Goal: Check status: Check status

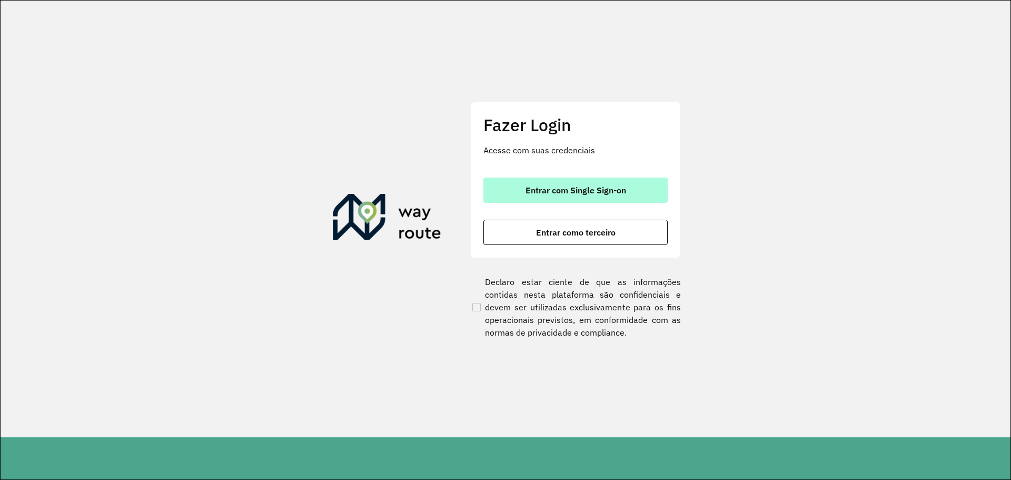
click at [501, 200] on button "Entrar com Single Sign-on" at bounding box center [575, 189] width 184 height 25
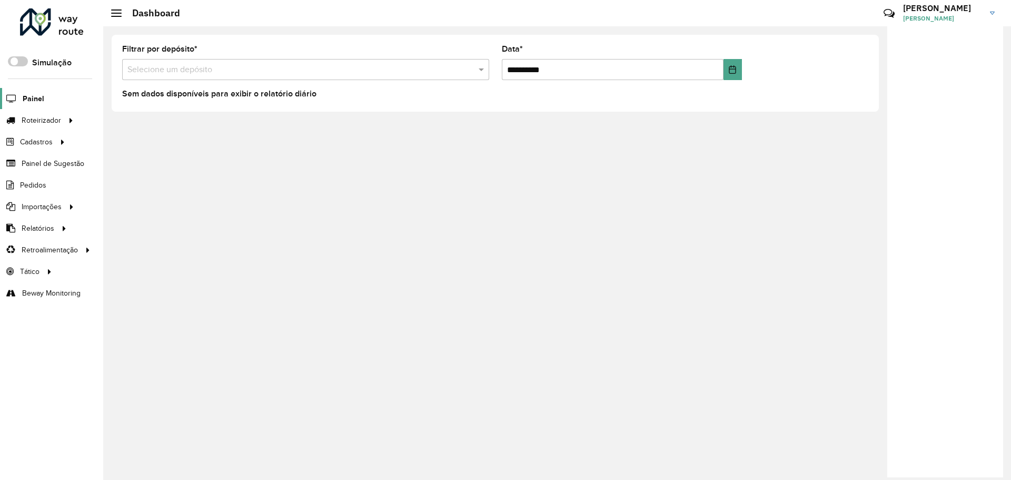
click at [34, 103] on span "Painel" at bounding box center [34, 98] width 22 height 11
click at [33, 104] on link "Painel" at bounding box center [22, 98] width 44 height 21
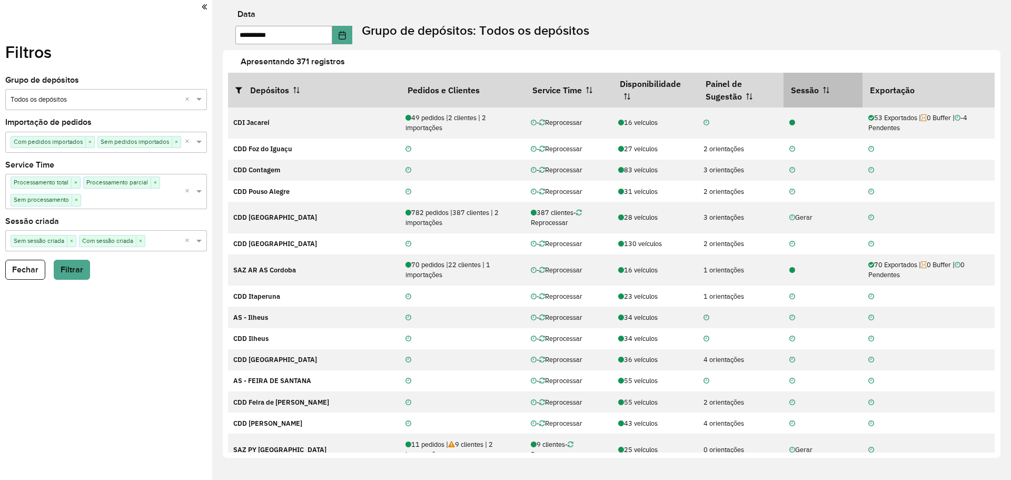
click at [826, 90] on th "Sessão" at bounding box center [823, 90] width 79 height 35
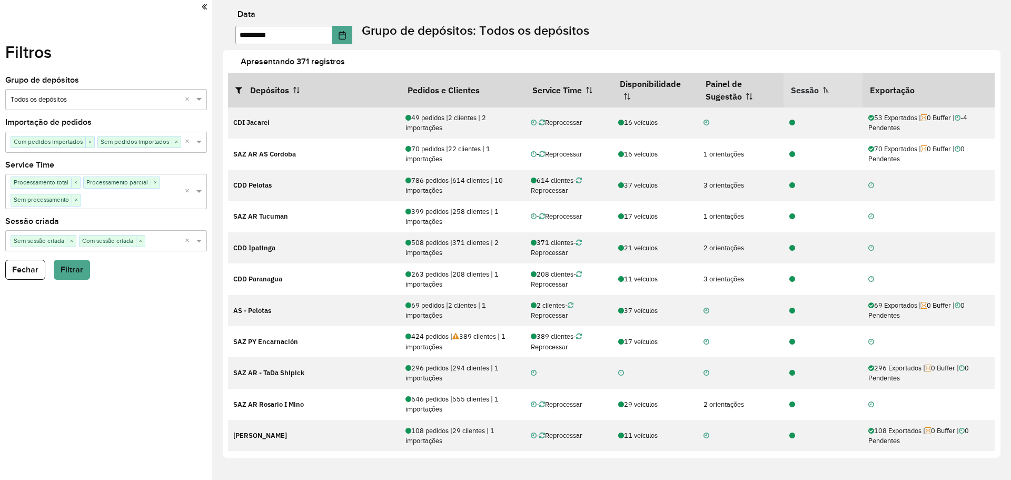
click at [826, 90] on th "Sessão" at bounding box center [823, 90] width 79 height 35
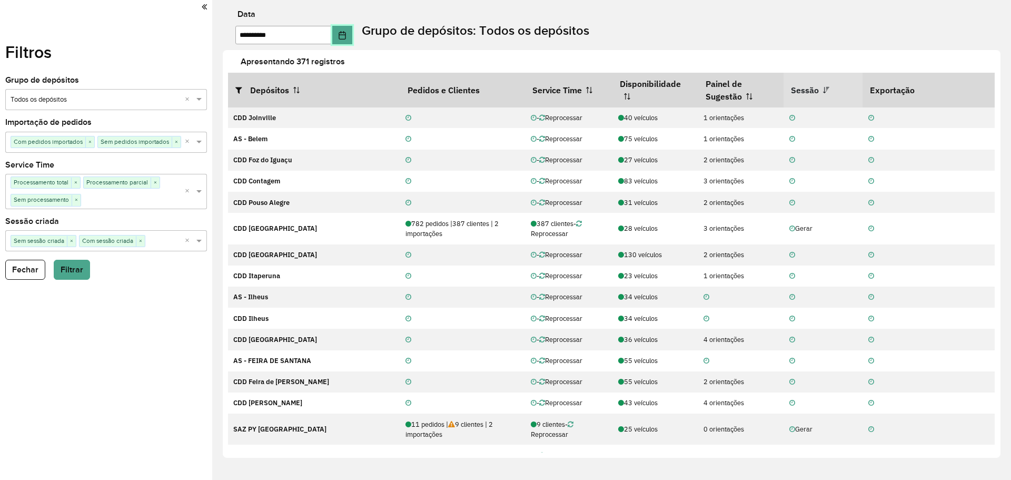
click at [345, 32] on icon "Choose Date" at bounding box center [342, 35] width 7 height 8
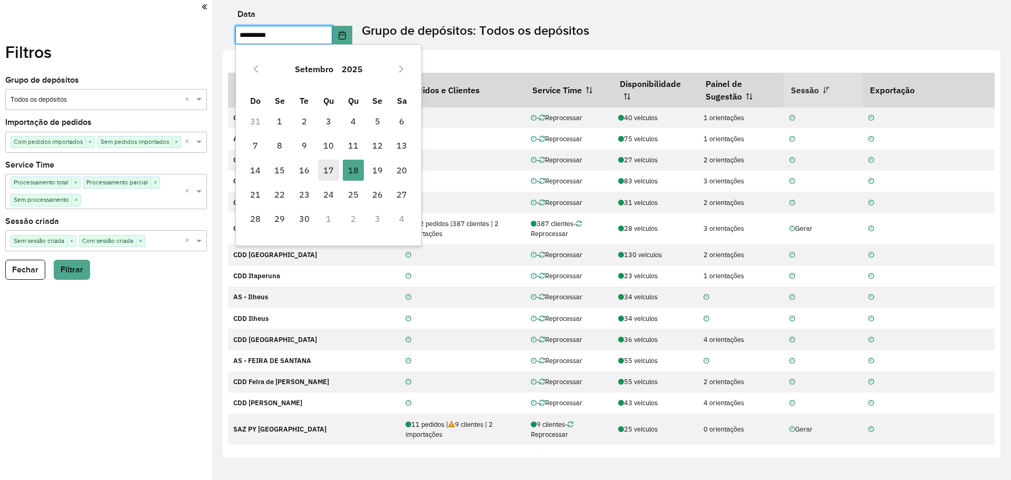
click at [327, 169] on span "17" at bounding box center [328, 170] width 21 height 21
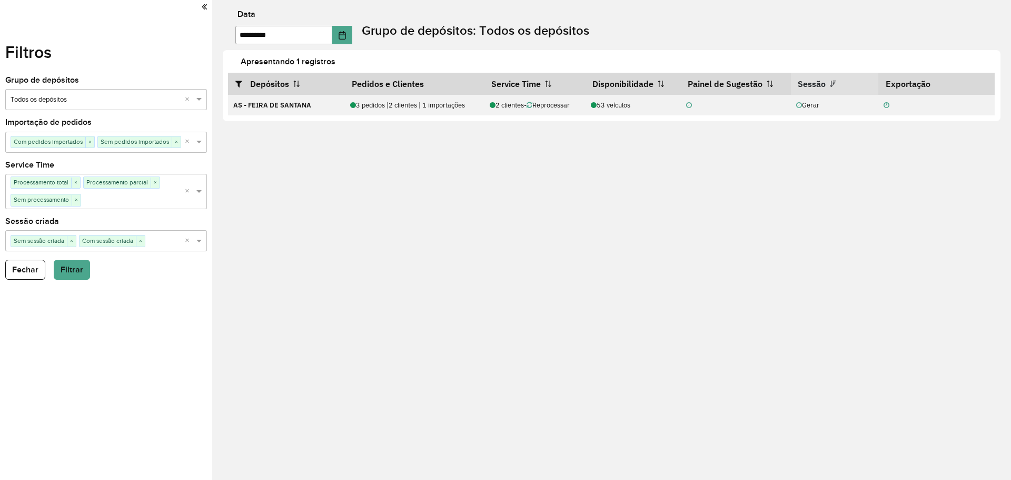
click at [349, 313] on div "**********" at bounding box center [611, 240] width 799 height 480
click at [664, 330] on div "**********" at bounding box center [611, 240] width 799 height 480
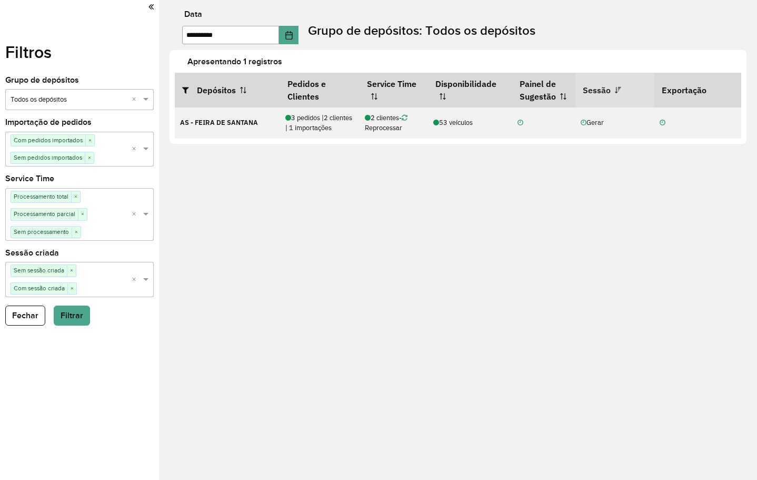
click at [309, 31] on div "**********" at bounding box center [464, 28] width 588 height 34
click at [293, 33] on icon "Choose Date" at bounding box center [289, 35] width 8 height 8
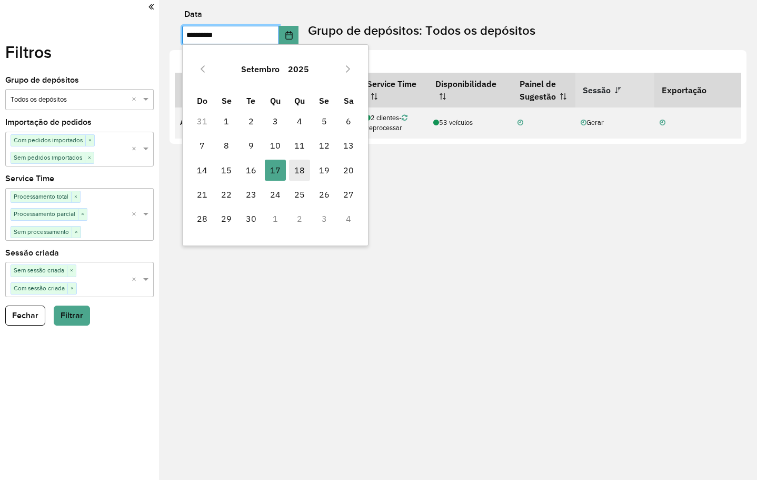
click at [296, 170] on span "18" at bounding box center [299, 170] width 21 height 21
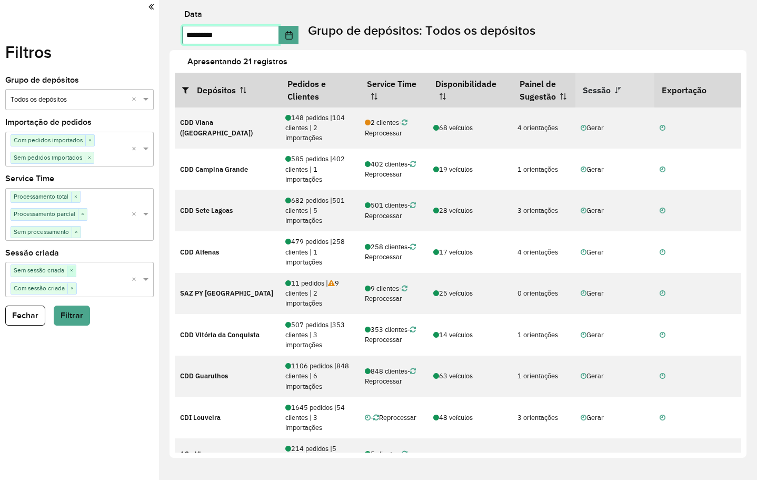
click at [72, 272] on span "×" at bounding box center [71, 270] width 9 height 11
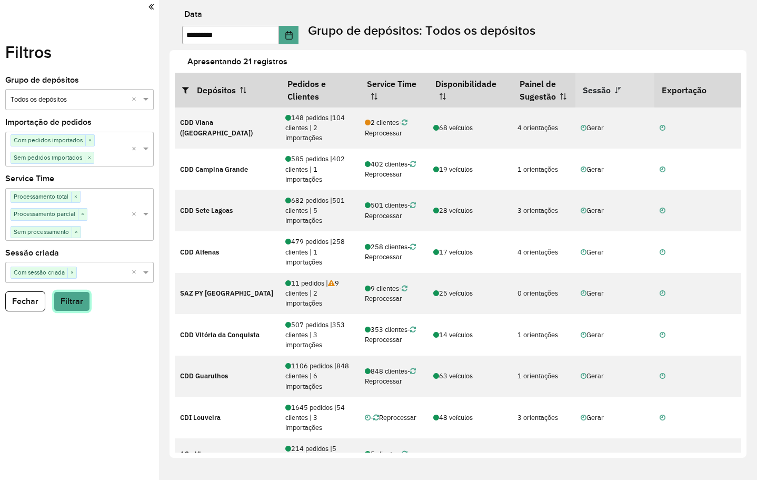
click at [66, 301] on button "Filtrar" at bounding box center [72, 301] width 36 height 20
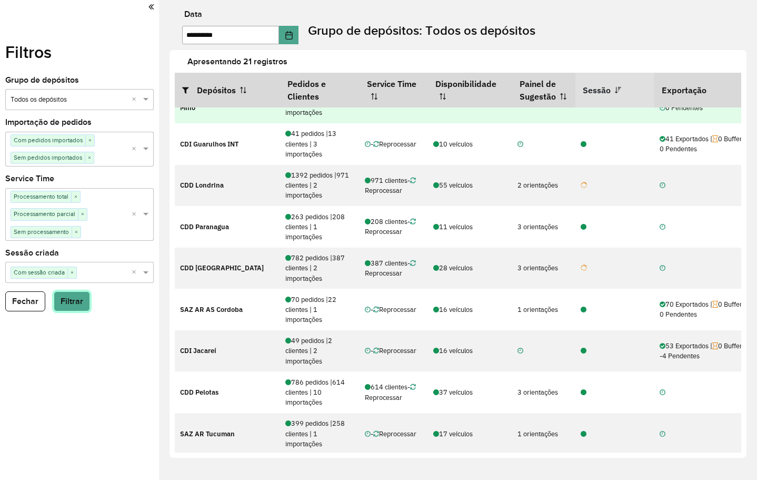
scroll to position [106, 0]
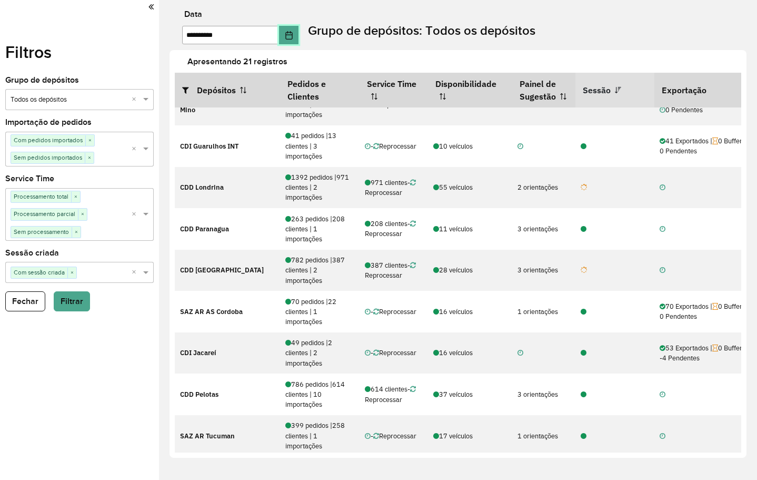
click at [292, 38] on icon "Choose Date" at bounding box center [288, 35] width 7 height 8
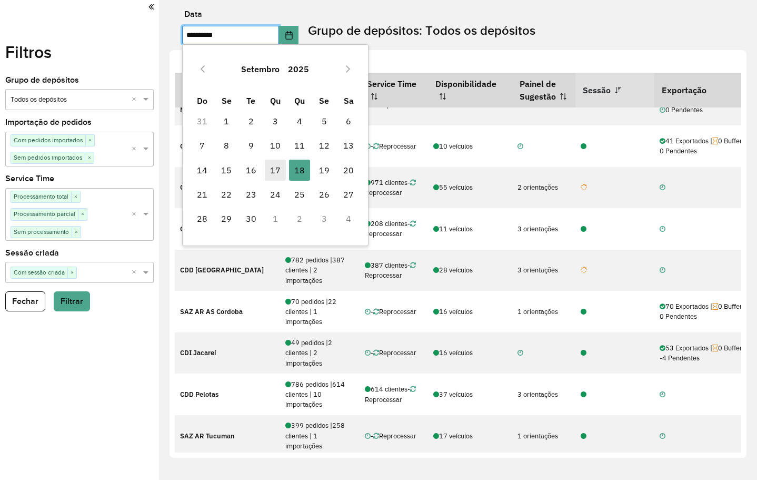
click at [275, 173] on span "17" at bounding box center [275, 170] width 21 height 21
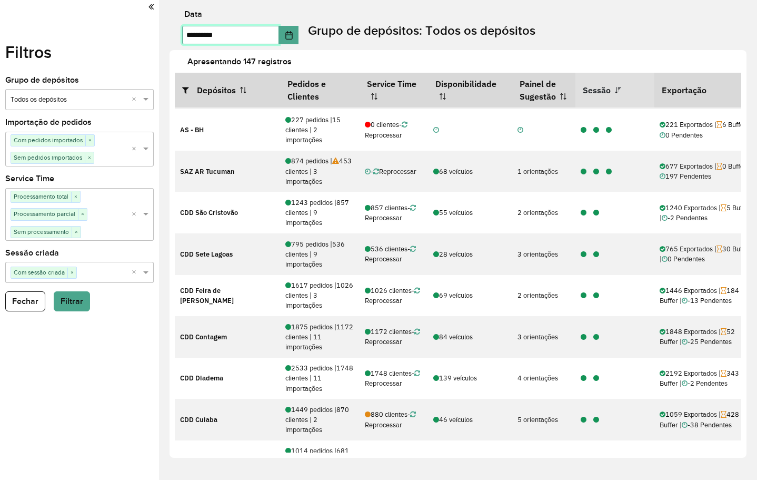
scroll to position [422, 0]
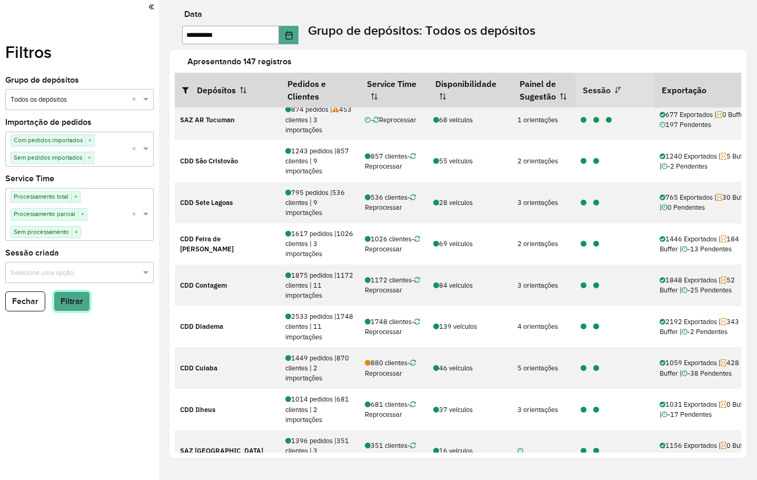
click at [76, 305] on button "Filtrar" at bounding box center [72, 301] width 36 height 20
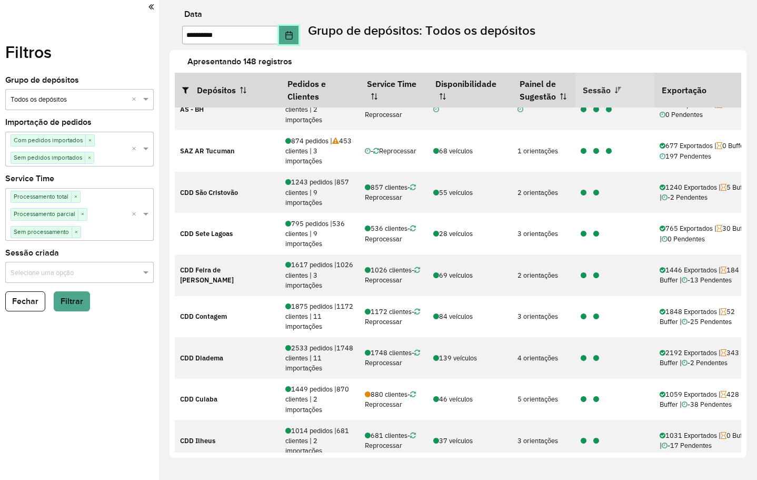
click at [299, 42] on button "Choose Date" at bounding box center [289, 35] width 20 height 18
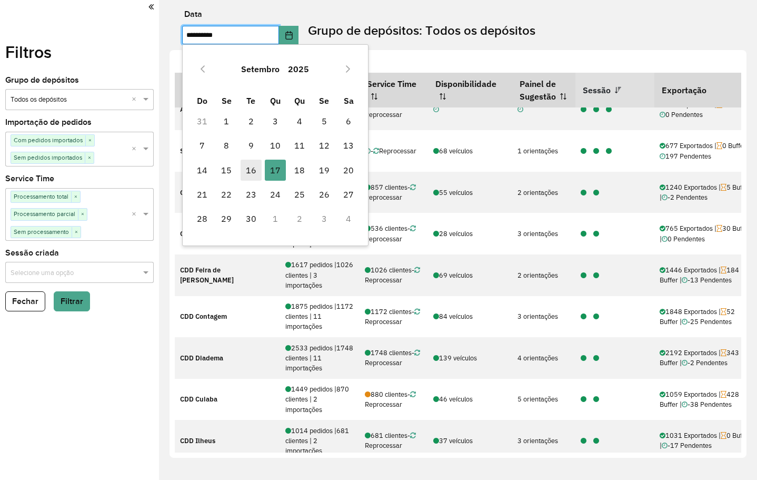
click at [250, 164] on span "16" at bounding box center [251, 170] width 21 height 21
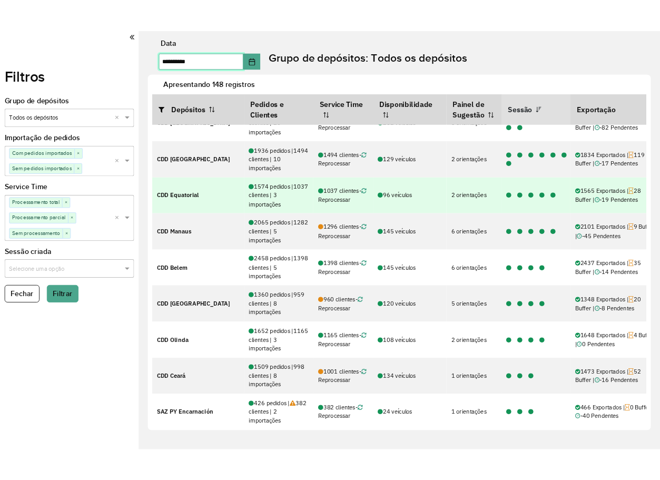
scroll to position [0, 0]
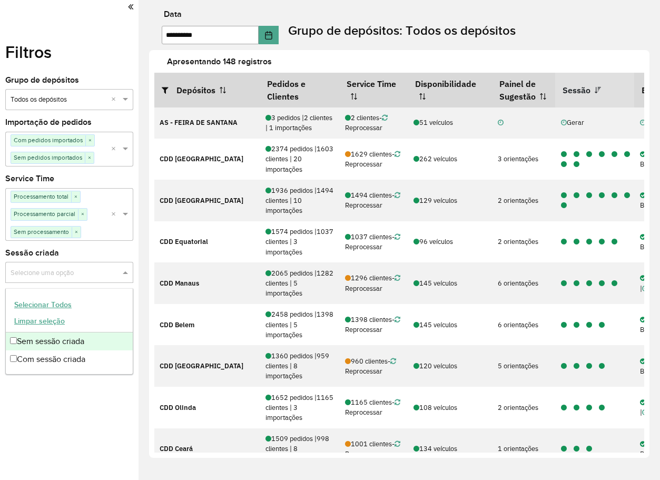
click at [63, 276] on input "text" at bounding box center [64, 273] width 112 height 11
click at [47, 347] on div "Sem sessão criada" at bounding box center [69, 341] width 127 height 18
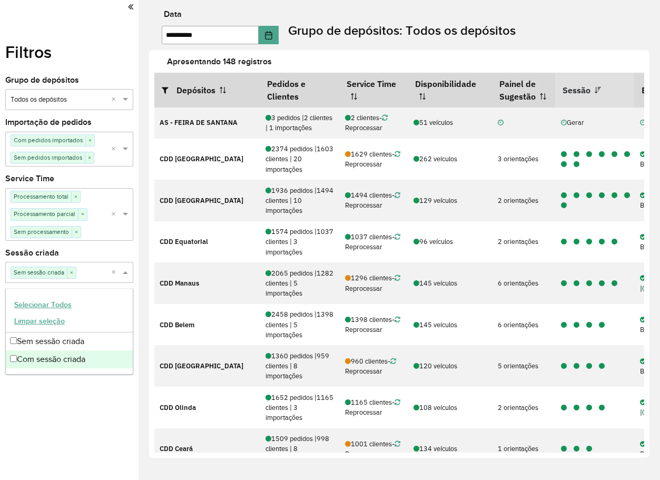
drag, startPoint x: 51, startPoint y: 360, endPoint x: 48, endPoint y: 386, distance: 26.0
click at [52, 361] on div "Com sessão criada" at bounding box center [69, 359] width 127 height 18
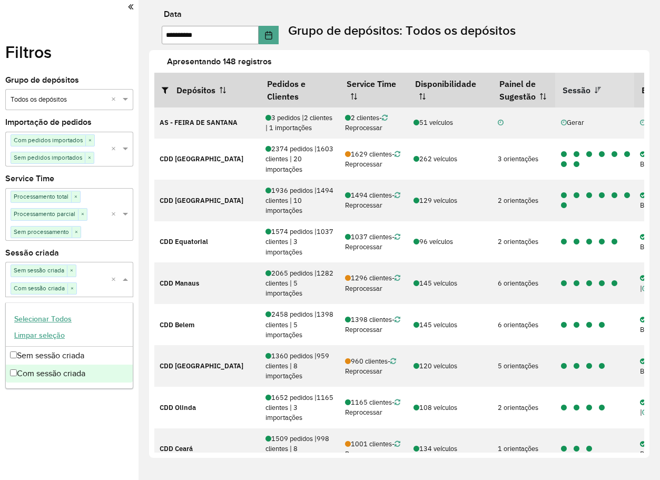
drag, startPoint x: 45, startPoint y: 395, endPoint x: 51, endPoint y: 391, distance: 7.3
click at [46, 397] on div "Filtros Grupo de depósitos Selecione um grupo × Todos os depósitos × Importação…" at bounding box center [69, 240] width 138 height 480
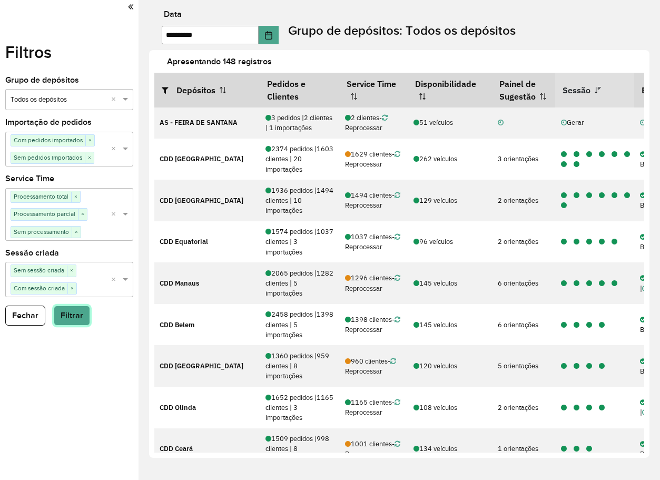
click at [75, 319] on button "Filtrar" at bounding box center [72, 315] width 36 height 20
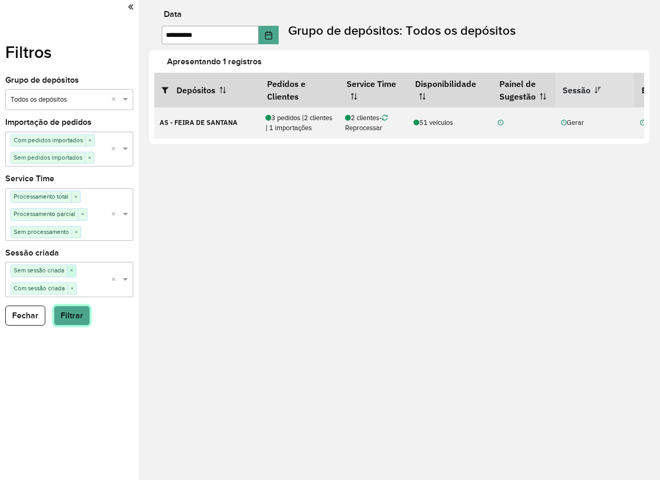
click at [70, 273] on span "×" at bounding box center [71, 270] width 9 height 11
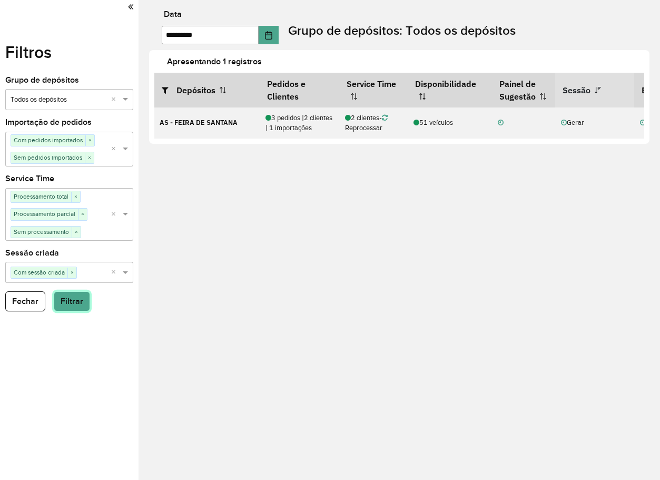
click at [77, 303] on button "Filtrar" at bounding box center [72, 301] width 36 height 20
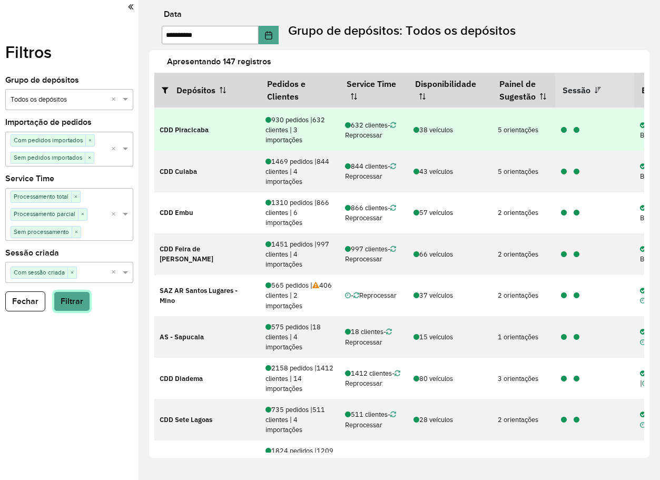
scroll to position [527, 0]
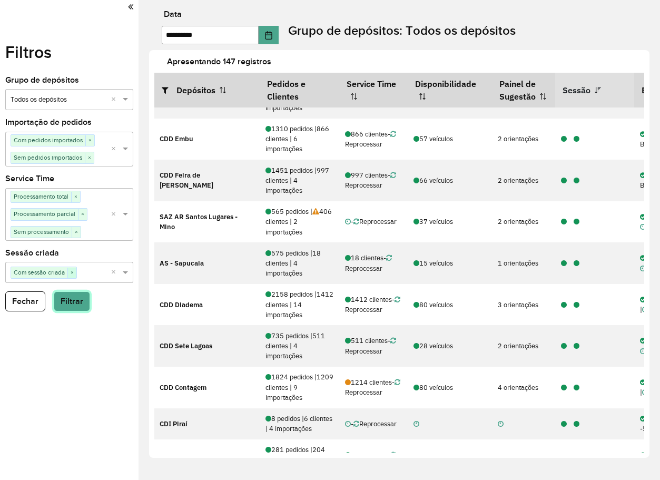
click at [71, 274] on span "×" at bounding box center [71, 273] width 9 height 11
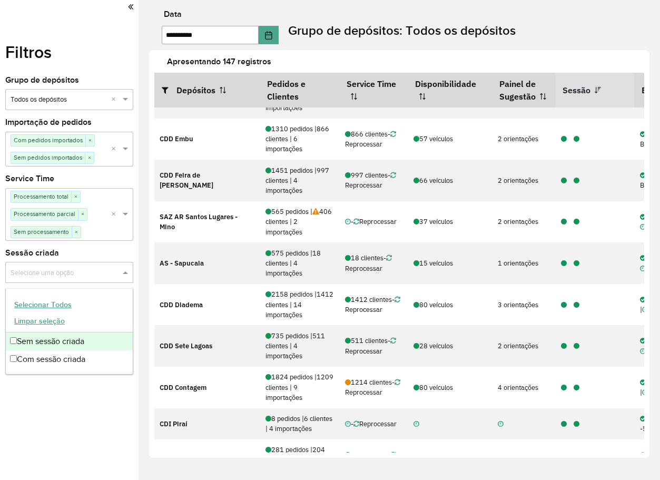
click at [72, 274] on input "text" at bounding box center [64, 273] width 112 height 11
click at [46, 346] on div "Sem sessão criada" at bounding box center [69, 341] width 127 height 18
click at [72, 427] on div "Filtros Grupo de depósitos Selecione um grupo × Todos os depósitos × Importação…" at bounding box center [69, 240] width 138 height 480
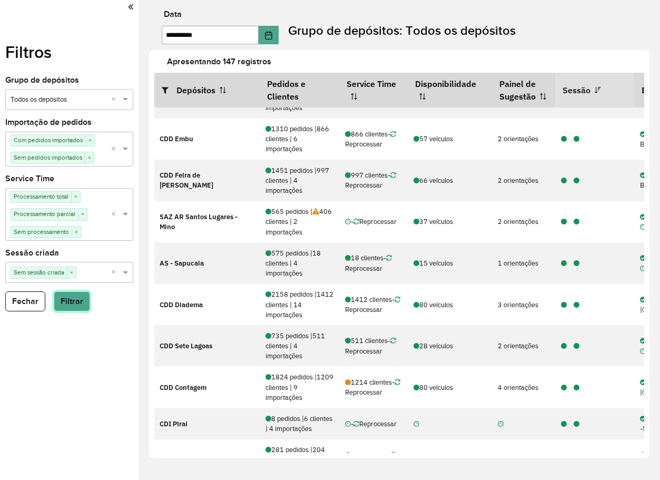
click at [63, 304] on button "Filtrar" at bounding box center [72, 301] width 36 height 20
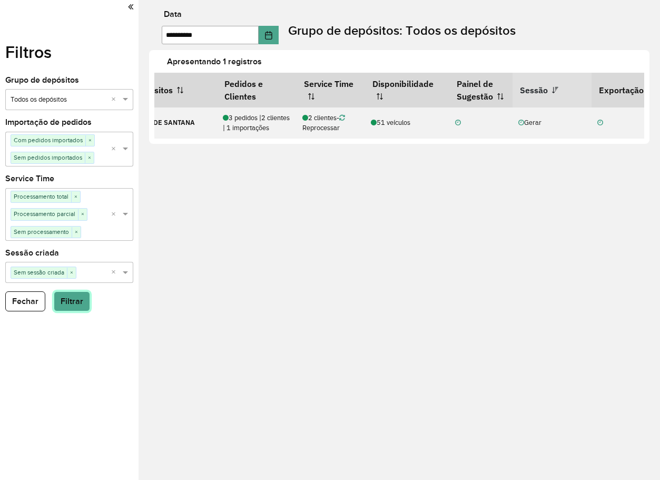
scroll to position [0, 0]
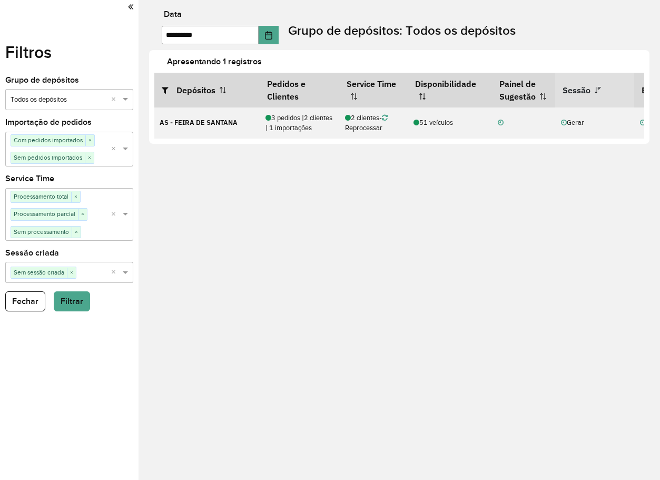
click at [97, 272] on input "text" at bounding box center [93, 273] width 35 height 11
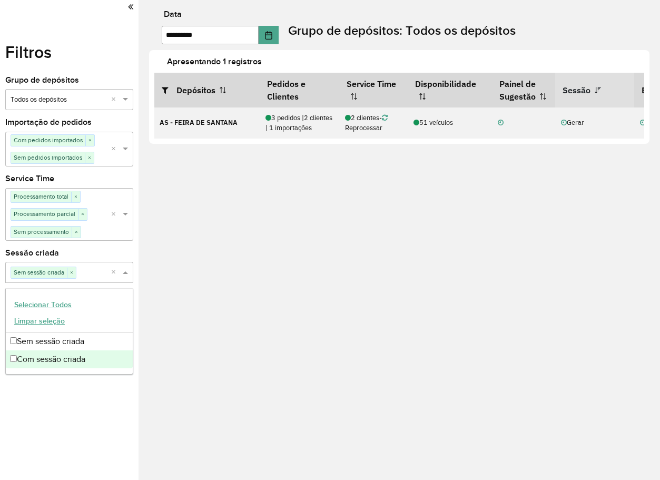
click at [46, 358] on div "Com sessão criada" at bounding box center [69, 359] width 127 height 18
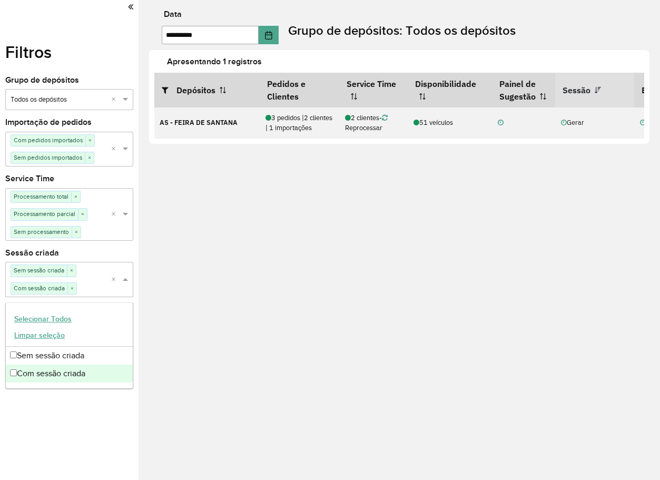
click at [63, 400] on div "Filtros Grupo de depósitos Selecione um grupo × Todos os depósitos × Importação…" at bounding box center [69, 240] width 138 height 480
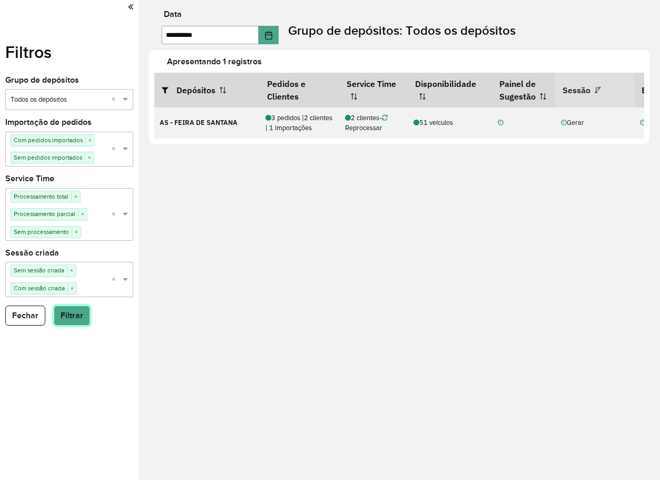
click at [84, 311] on button "Filtrar" at bounding box center [72, 315] width 36 height 20
click at [73, 271] on span "×" at bounding box center [71, 270] width 9 height 11
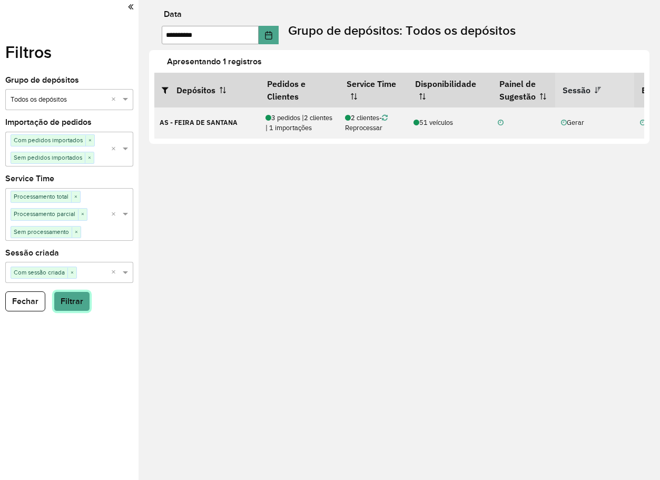
click at [71, 296] on button "Filtrar" at bounding box center [72, 301] width 36 height 20
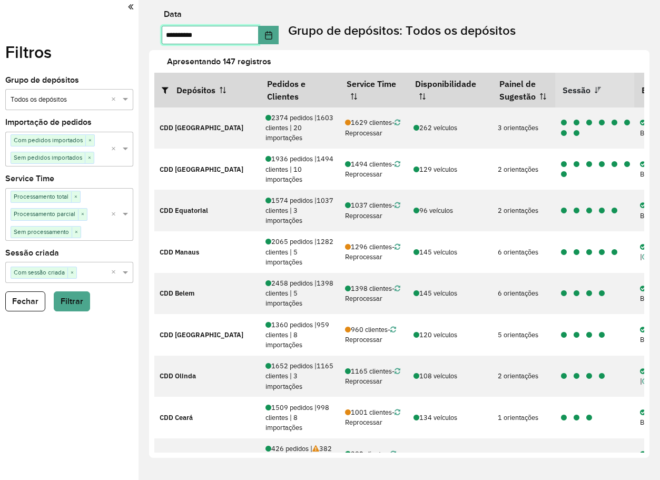
click at [222, 28] on input "**********" at bounding box center [210, 35] width 97 height 18
click at [272, 32] on button "Choose Date" at bounding box center [269, 35] width 20 height 18
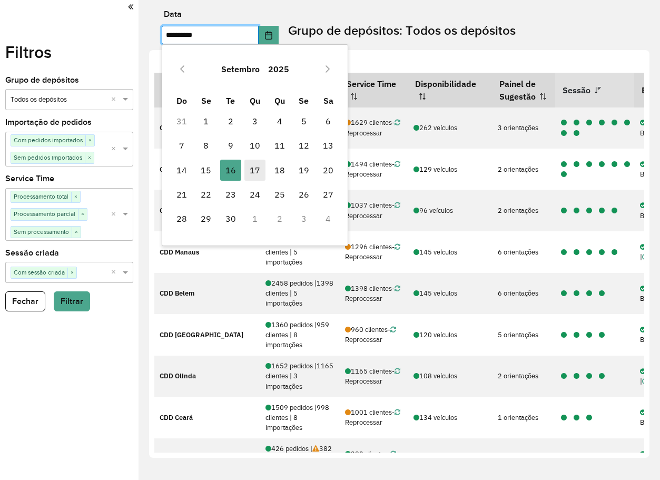
click at [255, 170] on span "17" at bounding box center [254, 170] width 21 height 21
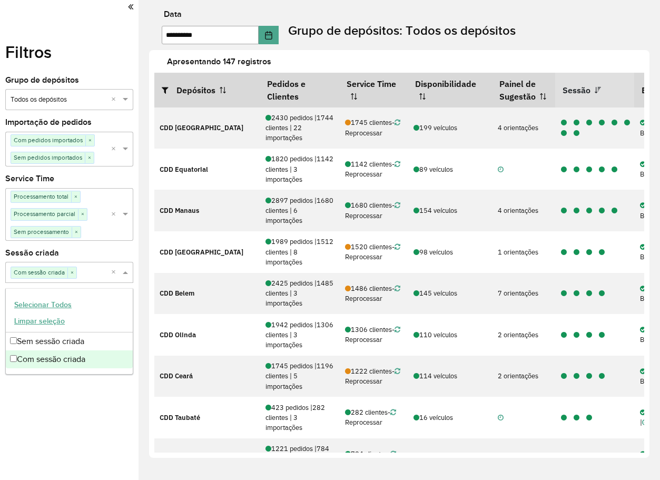
click at [105, 275] on input "text" at bounding box center [94, 273] width 34 height 11
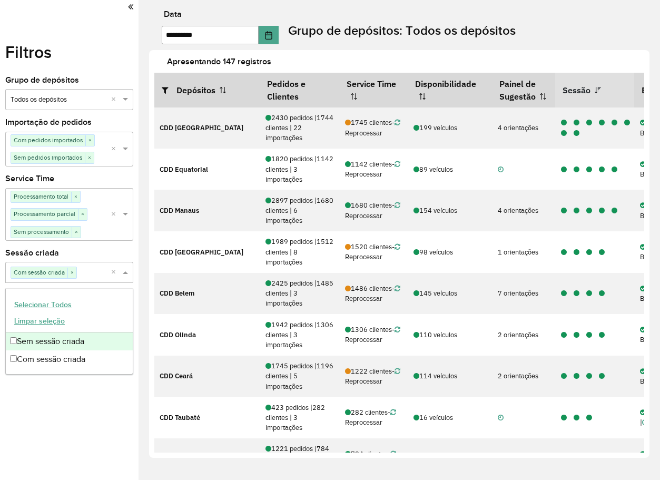
click at [46, 345] on div "Sem sessão criada" at bounding box center [69, 341] width 127 height 18
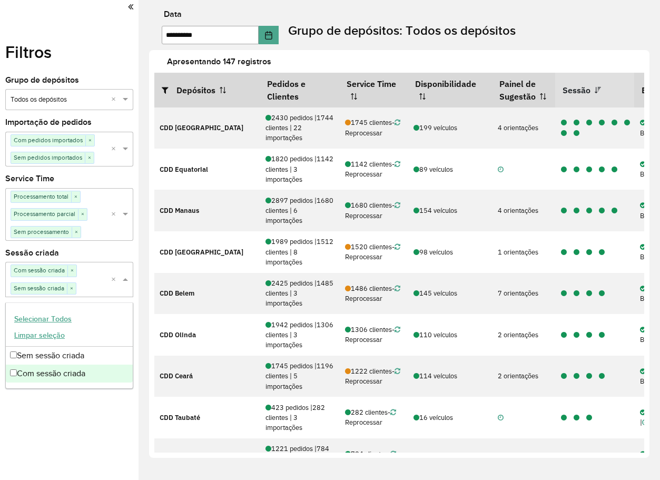
drag, startPoint x: 63, startPoint y: 412, endPoint x: 56, endPoint y: 354, distance: 58.9
click at [62, 410] on div "Filtros Grupo de depósitos Selecione um grupo × Todos os depósitos × Importação…" at bounding box center [69, 240] width 138 height 480
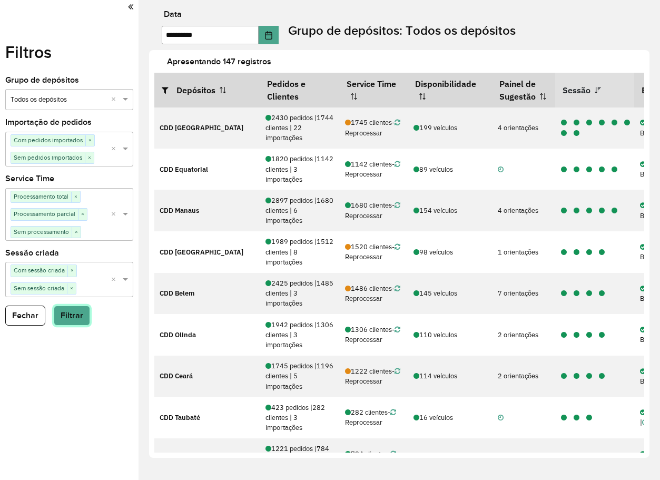
click at [76, 319] on button "Filtrar" at bounding box center [72, 315] width 36 height 20
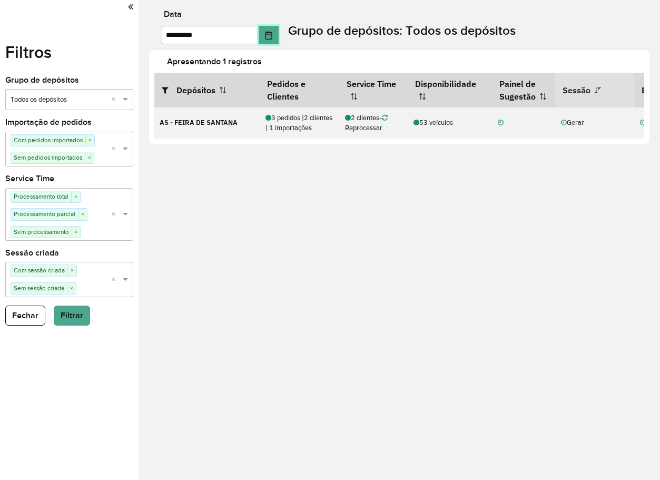
click at [279, 39] on button "Choose Date" at bounding box center [269, 35] width 20 height 18
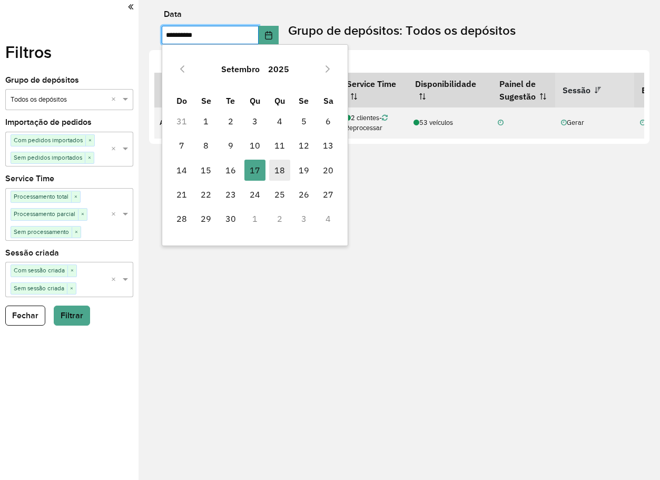
click at [284, 177] on span "18" at bounding box center [279, 170] width 21 height 21
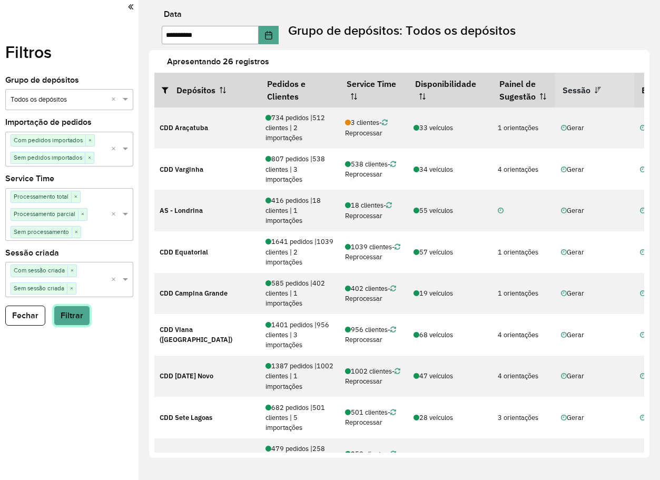
click at [77, 322] on button "Filtrar" at bounding box center [72, 315] width 36 height 20
click at [576, 92] on th "Sessão" at bounding box center [594, 90] width 79 height 35
click at [576, 91] on th "Sessão" at bounding box center [594, 90] width 79 height 35
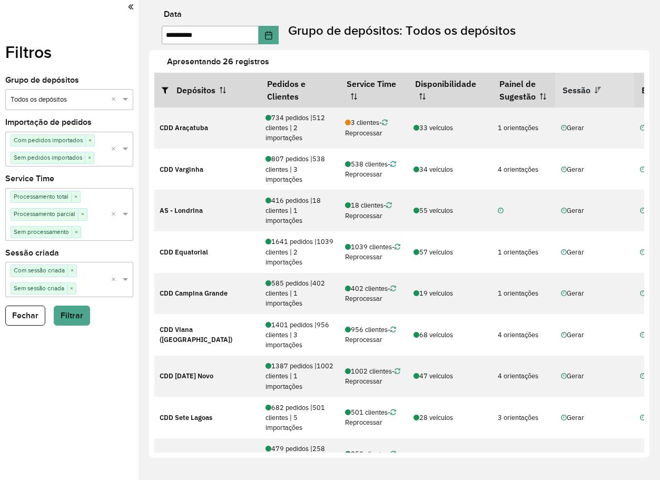
click at [576, 91] on th "Sessão" at bounding box center [594, 90] width 79 height 35
click at [116, 388] on div "Filtros Grupo de depósitos Selecione um grupo × Todos os depósitos × Importação…" at bounding box center [69, 240] width 138 height 480
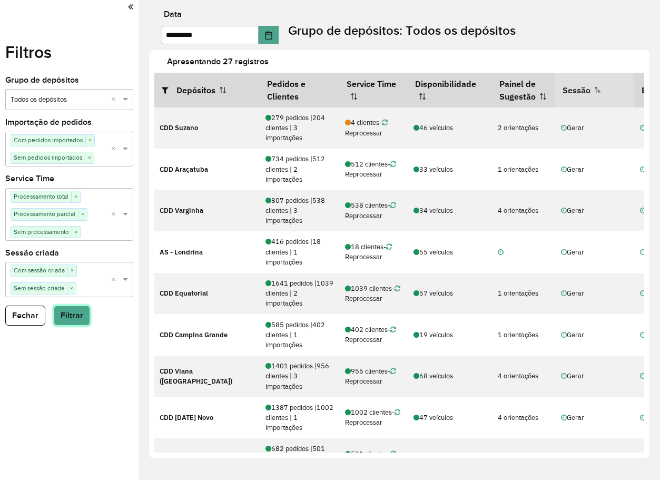
click at [68, 316] on button "Filtrar" at bounding box center [72, 315] width 36 height 20
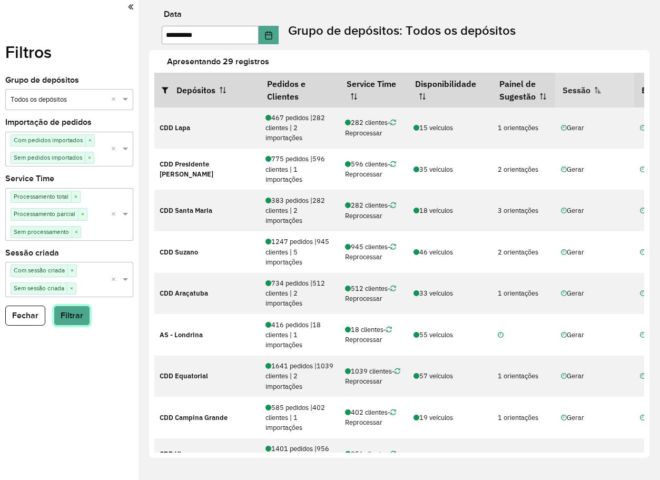
click at [60, 318] on button "Filtrar" at bounding box center [72, 315] width 36 height 20
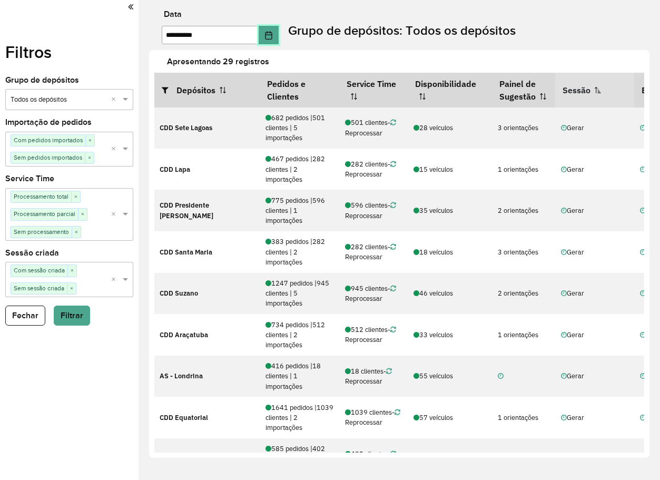
click at [272, 34] on icon "Choose Date" at bounding box center [268, 35] width 7 height 8
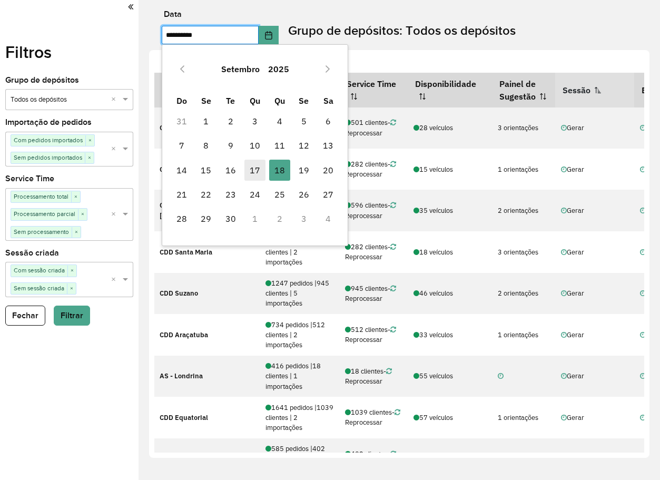
click at [249, 175] on span "17" at bounding box center [254, 170] width 21 height 21
type input "**********"
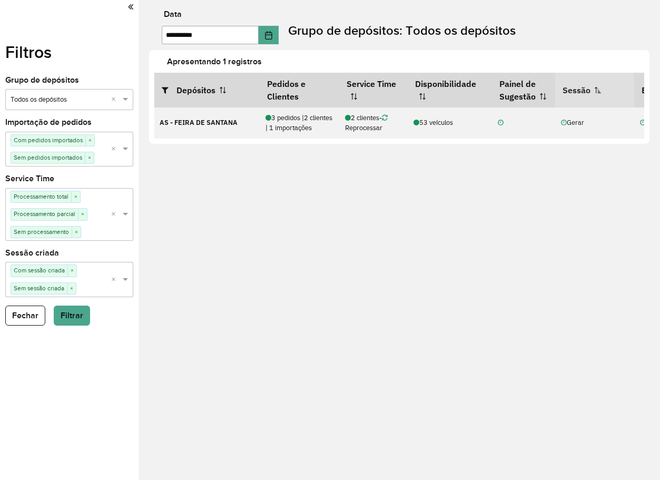
click at [339, 329] on div "**********" at bounding box center [398, 240] width 521 height 480
click at [78, 293] on input "text" at bounding box center [93, 288] width 35 height 11
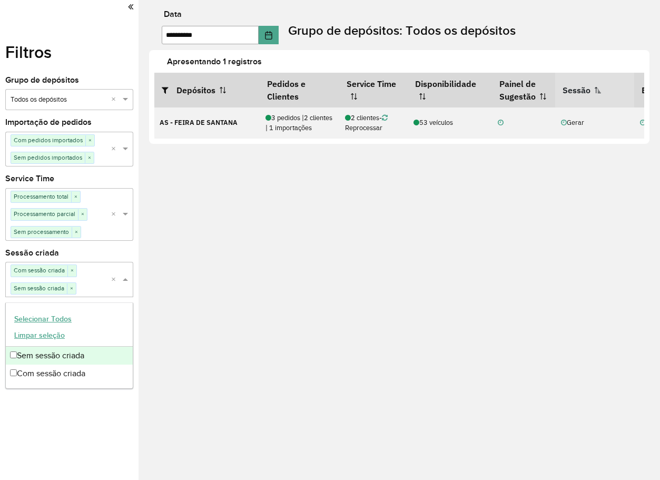
click at [74, 290] on span "×" at bounding box center [71, 288] width 9 height 11
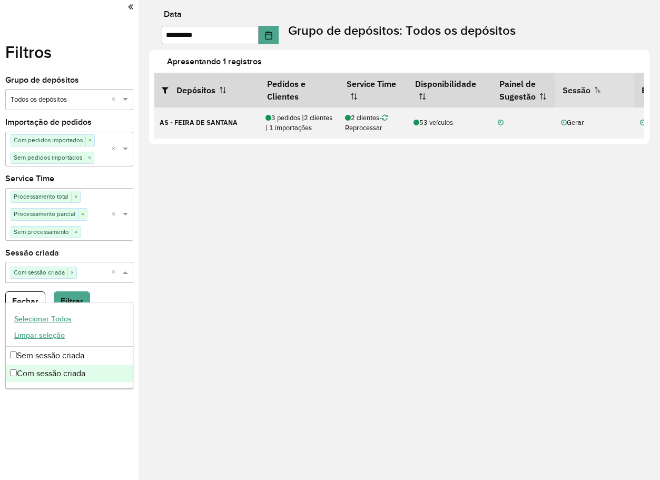
click at [82, 409] on div "Filtros Grupo de depósitos Selecione um grupo × Todos os depósitos × Importação…" at bounding box center [69, 240] width 138 height 480
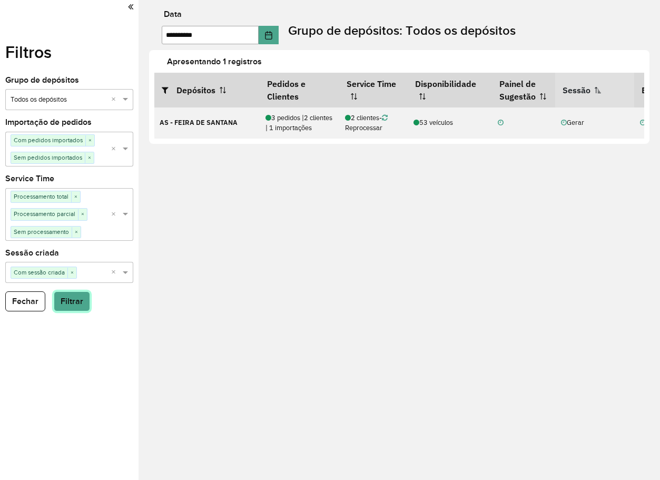
click at [66, 300] on button "Filtrar" at bounding box center [72, 301] width 36 height 20
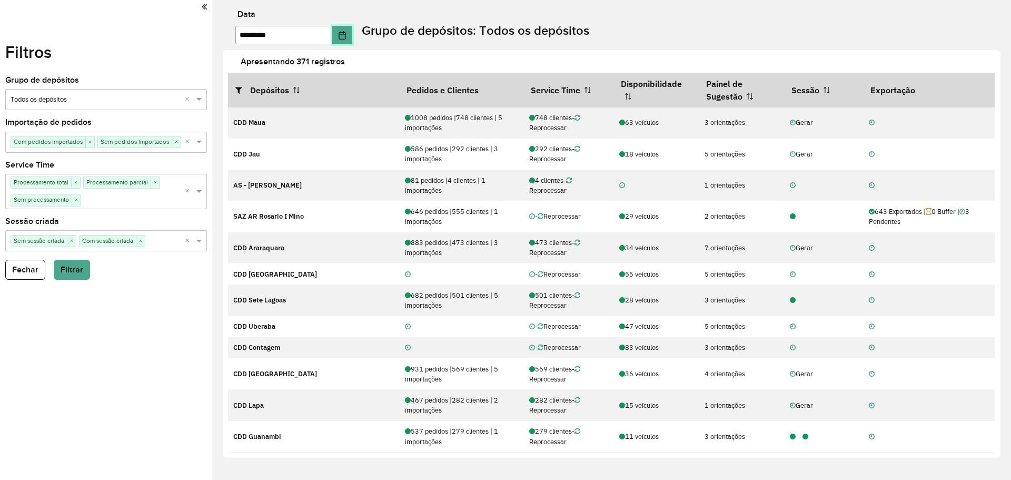
click at [347, 36] on icon "Choose Date" at bounding box center [342, 35] width 8 height 8
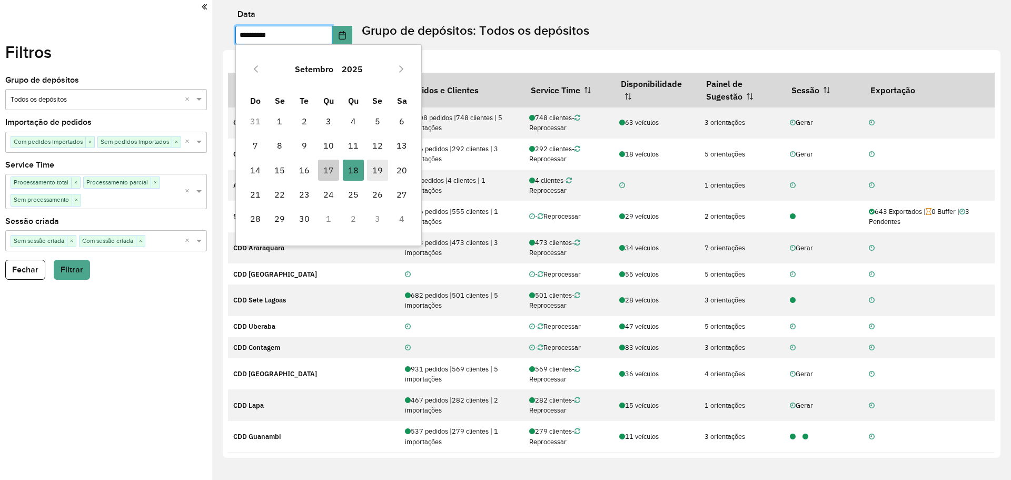
click at [376, 169] on span "19" at bounding box center [377, 170] width 21 height 21
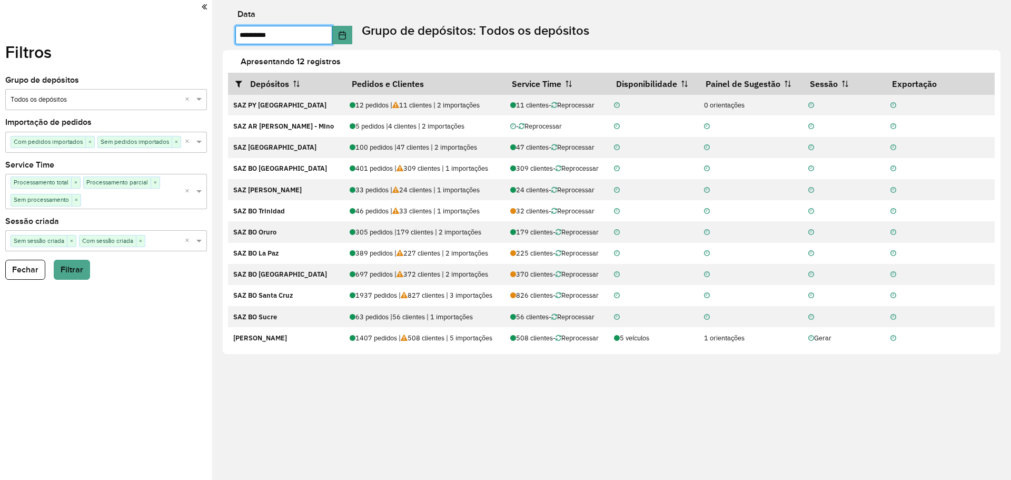
click at [66, 242] on span "Sem sessão criada" at bounding box center [39, 240] width 56 height 11
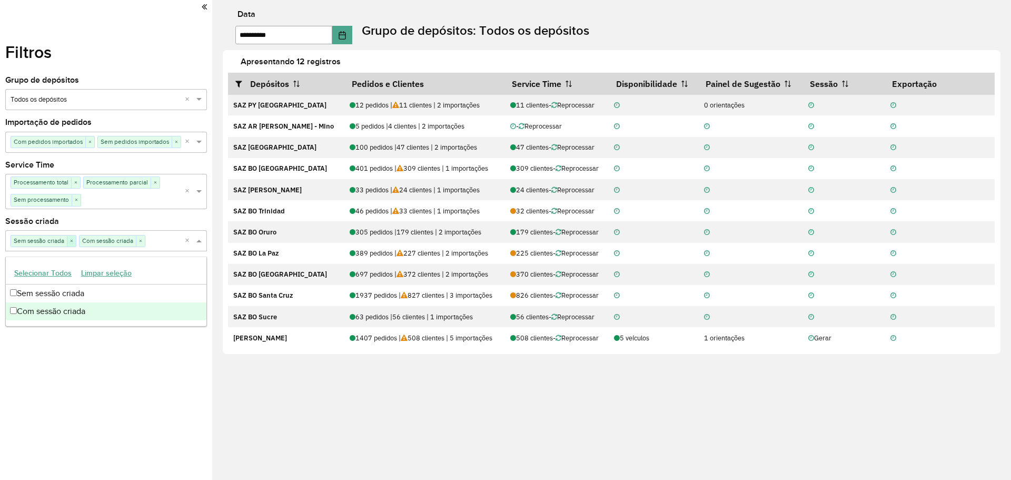
click at [69, 242] on span "×" at bounding box center [71, 241] width 9 height 11
drag, startPoint x: 83, startPoint y: 375, endPoint x: 74, endPoint y: 313, distance: 63.3
click at [83, 370] on div "Filtros Grupo de depósitos Selecione um grupo × Todos os depósitos × Importação…" at bounding box center [106, 240] width 212 height 480
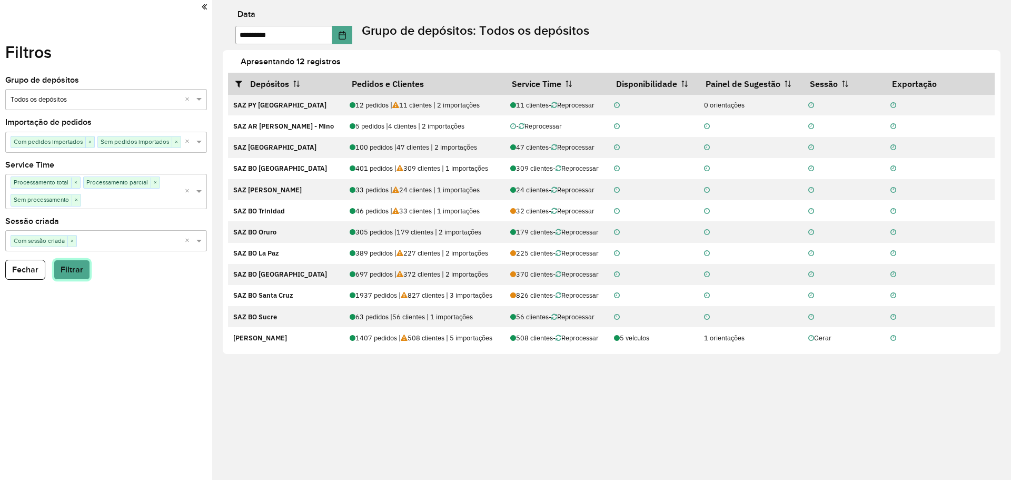
click at [77, 276] on button "Filtrar" at bounding box center [72, 270] width 36 height 20
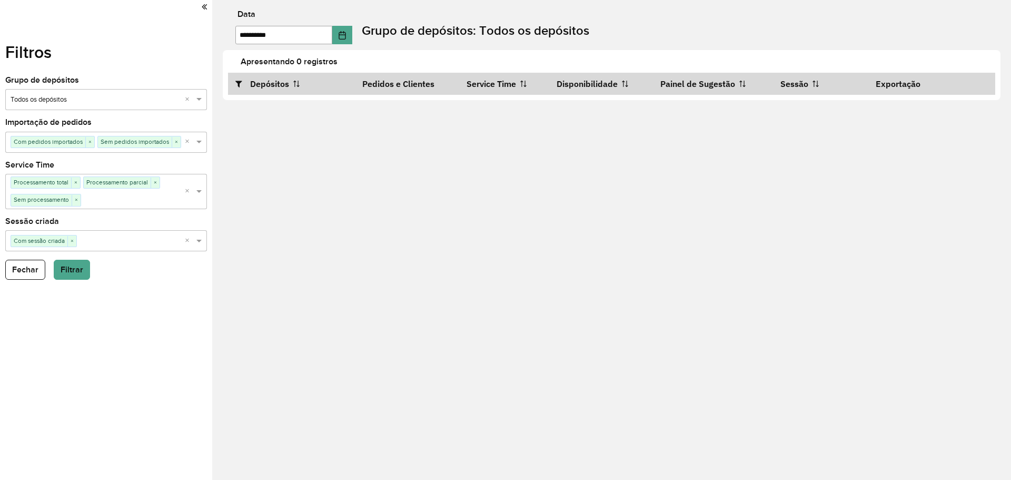
click at [109, 237] on input "text" at bounding box center [131, 241] width 108 height 11
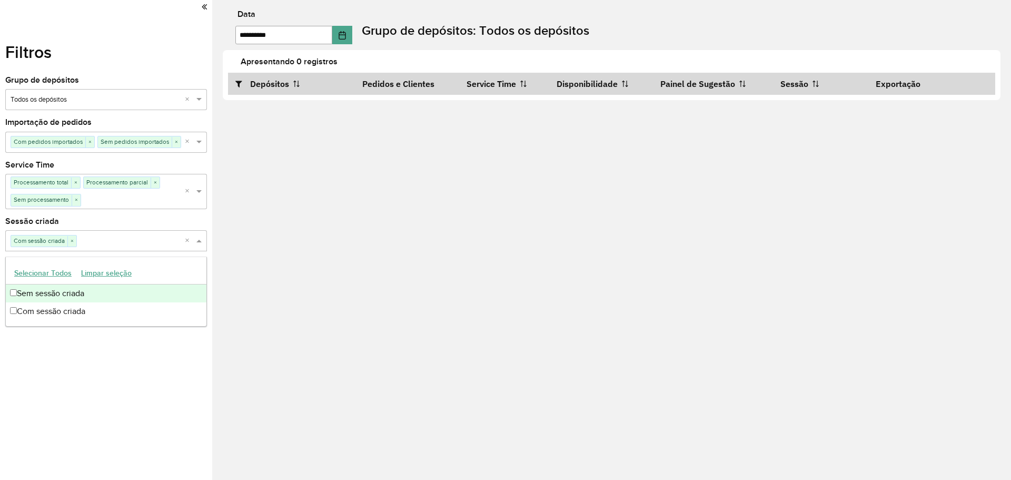
click at [77, 299] on div "Sem sessão criada" at bounding box center [106, 293] width 201 height 18
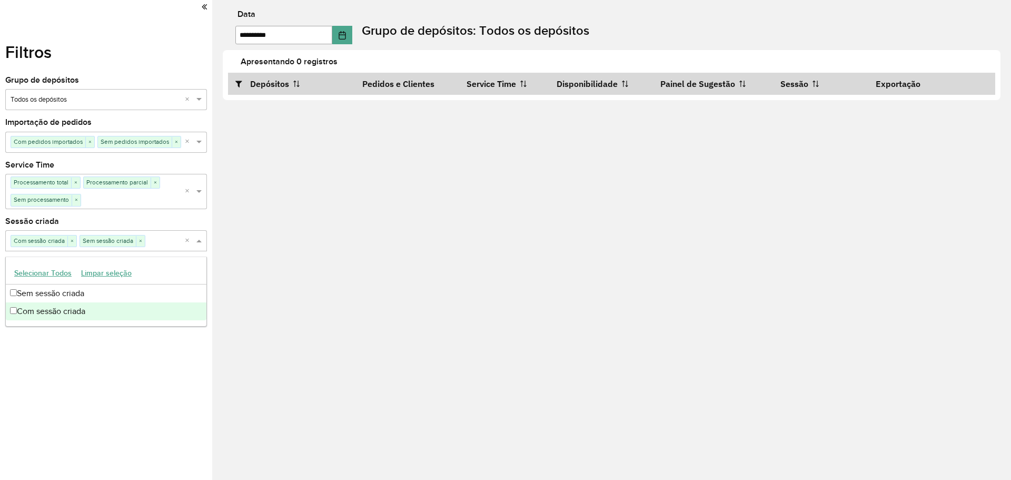
click at [72, 360] on div "Filtros Grupo de depósitos Selecione um grupo × Todos os depósitos × Importação…" at bounding box center [106, 240] width 212 height 480
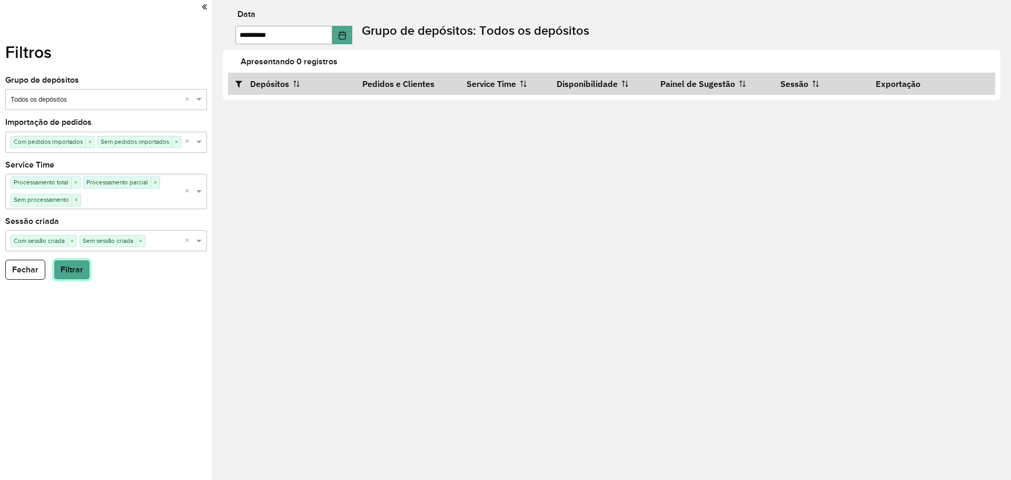
click at [74, 275] on button "Filtrar" at bounding box center [72, 270] width 36 height 20
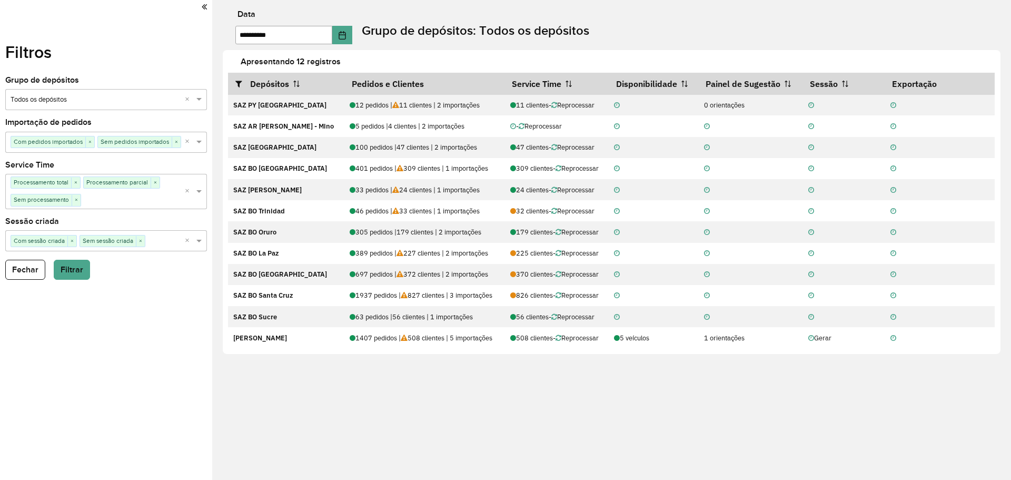
click at [245, 415] on div "**********" at bounding box center [611, 240] width 799 height 480
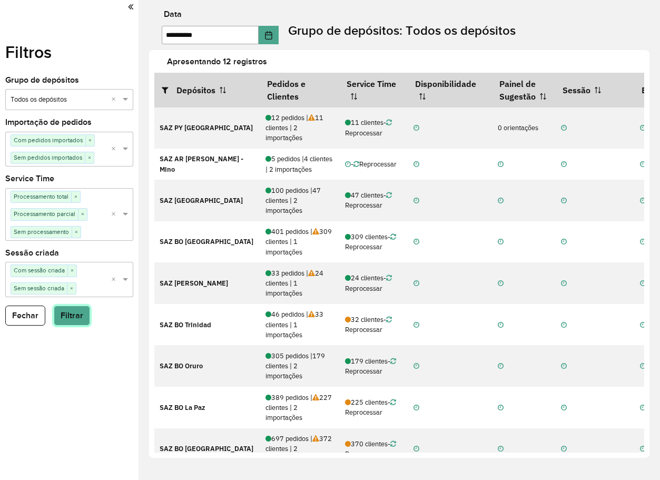
click at [68, 318] on button "Filtrar" at bounding box center [72, 315] width 36 height 20
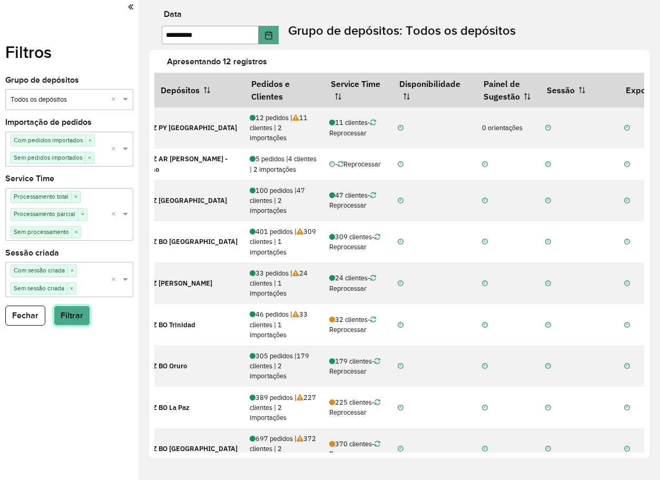
scroll to position [0, 99]
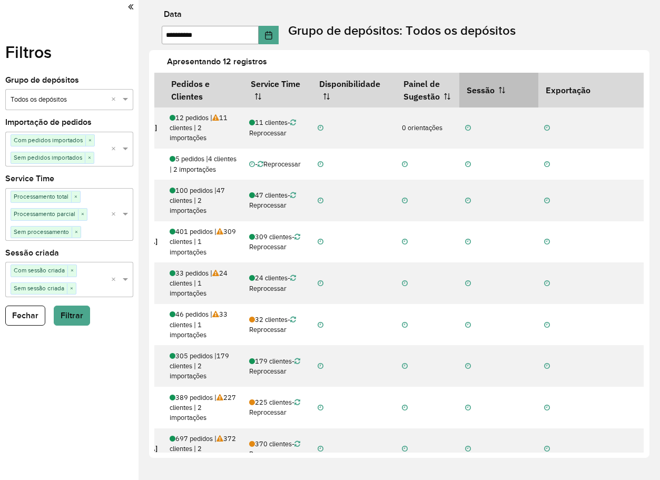
click at [478, 86] on th "Sessão" at bounding box center [498, 90] width 79 height 35
click at [273, 37] on icon "Choose Date" at bounding box center [268, 35] width 8 height 8
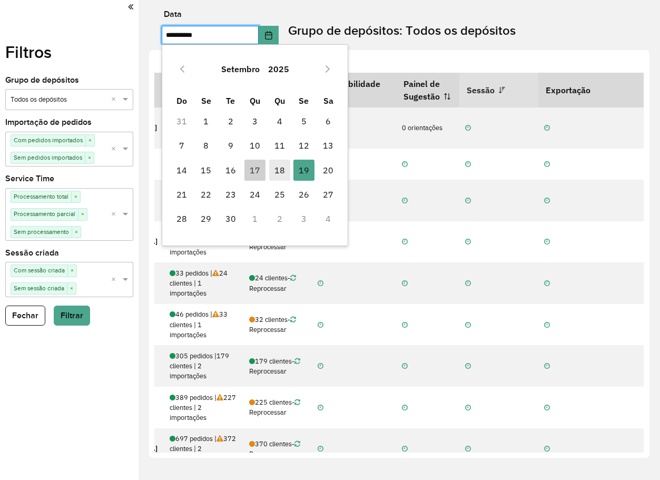
click at [279, 166] on span "18" at bounding box center [279, 170] width 21 height 21
type input "**********"
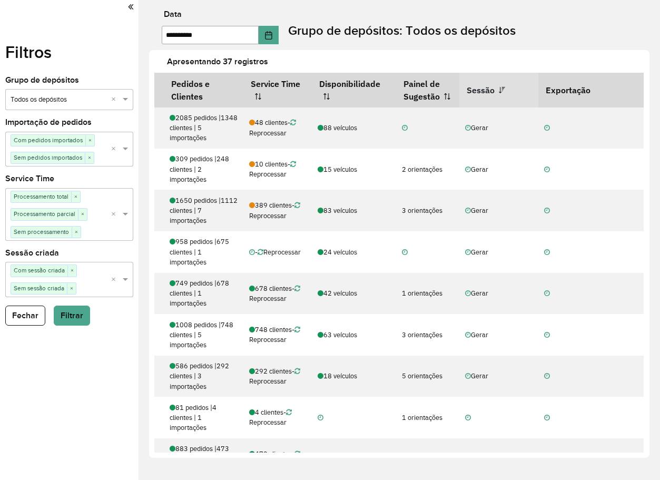
click at [490, 91] on th "Sessão" at bounding box center [498, 90] width 79 height 35
click at [486, 91] on th "Sessão" at bounding box center [498, 90] width 79 height 35
click at [485, 91] on th "Sessão" at bounding box center [498, 90] width 79 height 35
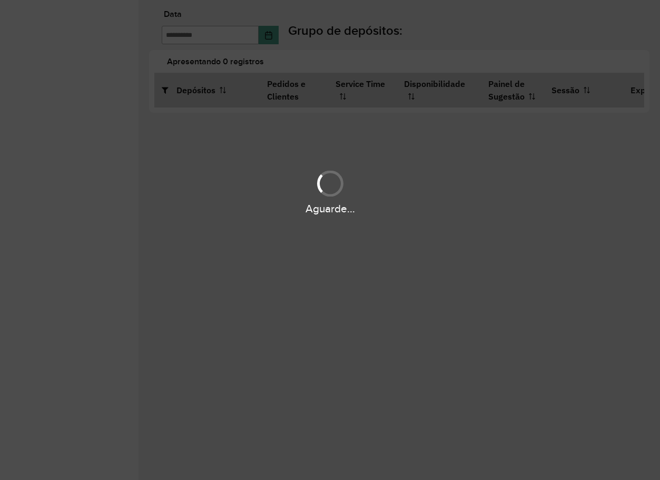
type input "**********"
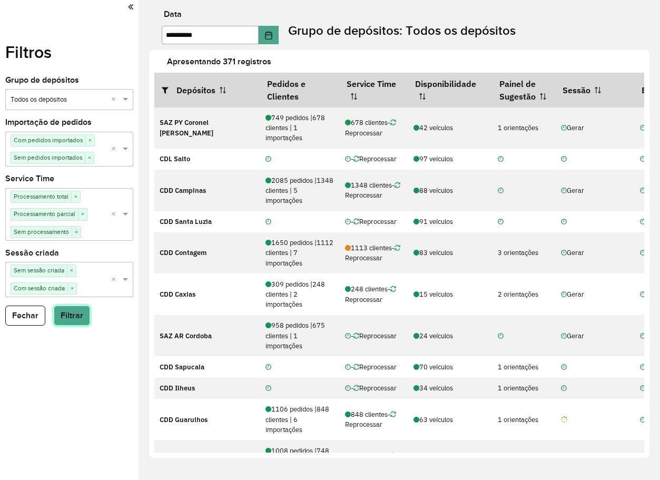
click at [73, 318] on button "Filtrar" at bounding box center [72, 315] width 36 height 20
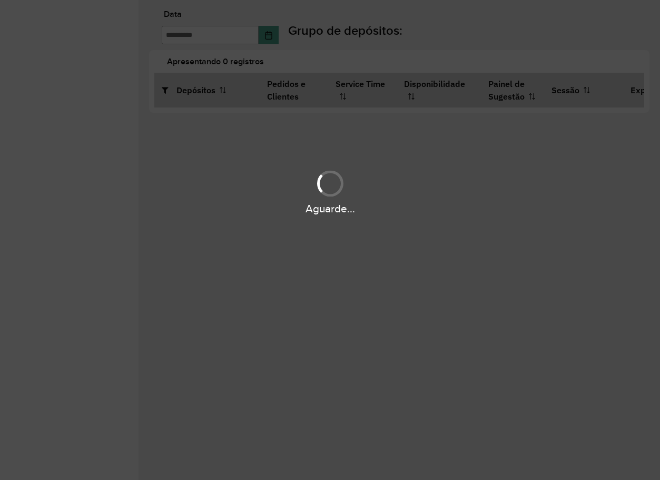
type input "**********"
